Goal: Task Accomplishment & Management: Use online tool/utility

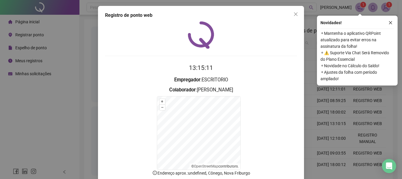
scroll to position [36, 0]
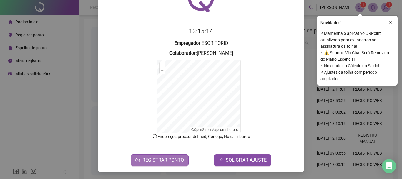
click at [144, 161] on span "REGISTRAR PONTO" at bounding box center [162, 159] width 41 height 7
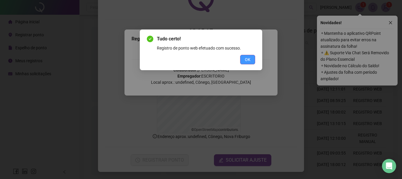
click at [250, 58] on span "OK" at bounding box center [248, 59] width 6 height 6
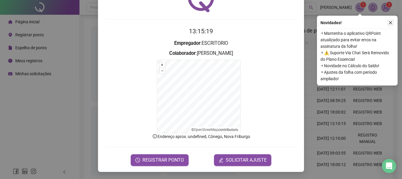
click at [391, 22] on icon "close" at bounding box center [390, 22] width 3 height 3
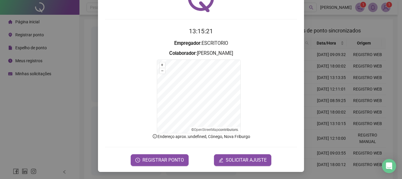
click at [80, 55] on div "Registro de ponto web 13:15:21 Empregador : ESCRITORIO Colaborador : DEBORAH DE…" at bounding box center [201, 89] width 402 height 179
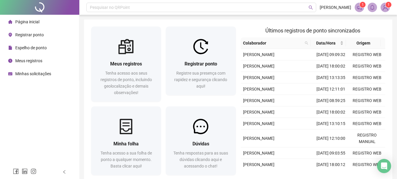
click at [18, 36] on span "Registrar ponto" at bounding box center [29, 34] width 29 height 5
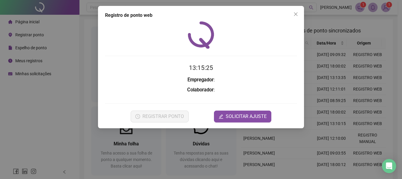
click at [296, 14] on icon "close" at bounding box center [296, 14] width 4 height 4
click at [295, 14] on icon "close" at bounding box center [296, 14] width 4 height 4
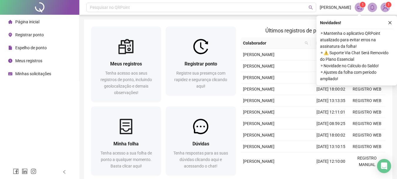
click at [263, 21] on div "Meus registros Tenha acesso aos seus registros de ponto, incluindo geolocalizaç…" at bounding box center [238, 101] width 308 height 165
click at [391, 21] on icon "close" at bounding box center [390, 23] width 4 height 4
